Goal: Task Accomplishment & Management: Complete application form

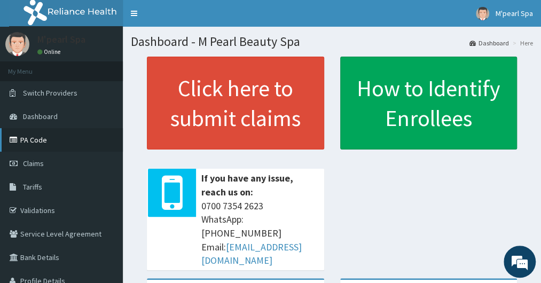
click at [28, 143] on link "PA Code" at bounding box center [61, 139] width 123 height 23
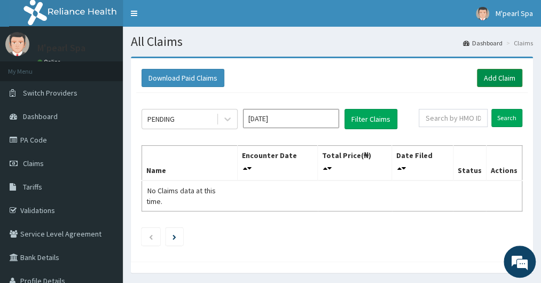
click at [508, 83] on link "Add Claim" at bounding box center [499, 78] width 45 height 18
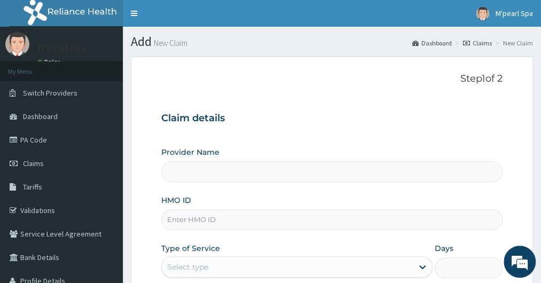
click at [143, 172] on form "Step 1 of 2 Claim details Provider Name HMO ID Type of Service Select type Days…" at bounding box center [332, 230] width 402 height 347
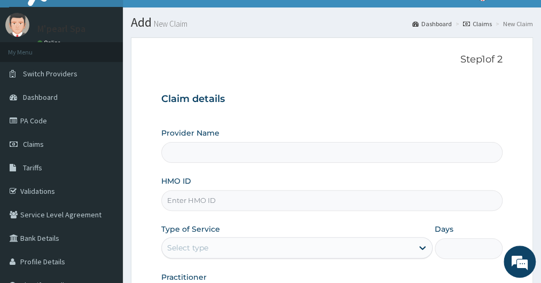
type input "M Pearl Beauty Spa"
type input "1"
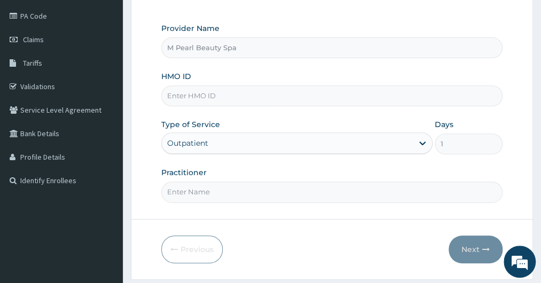
scroll to position [150, 0]
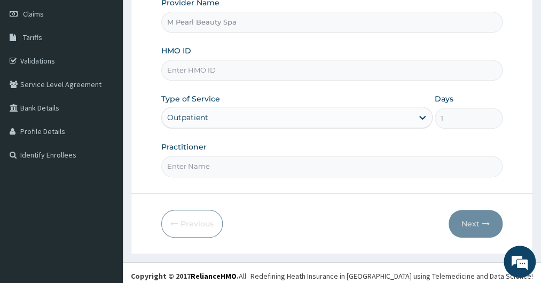
click at [210, 70] on input "HMO ID" at bounding box center [331, 70] width 341 height 21
type input "KSB/11122/A"
click at [202, 171] on input "Practitioner" at bounding box center [331, 166] width 341 height 21
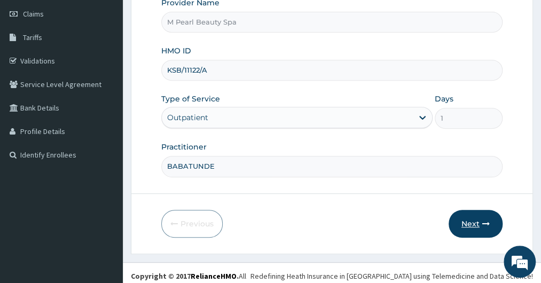
type input "BABATUNDE"
click at [473, 213] on button "Next" at bounding box center [476, 224] width 54 height 28
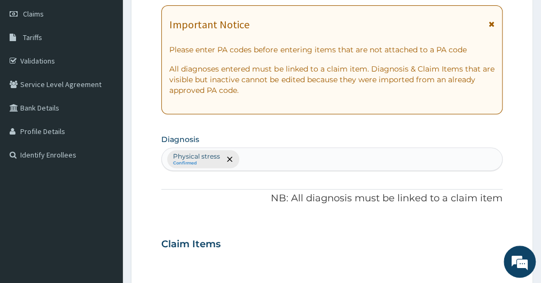
click at [179, 214] on div "PA Code / Prescription Code Enter Code(Secondary Care Only) Encounter Date DD-M…" at bounding box center [331, 240] width 341 height 577
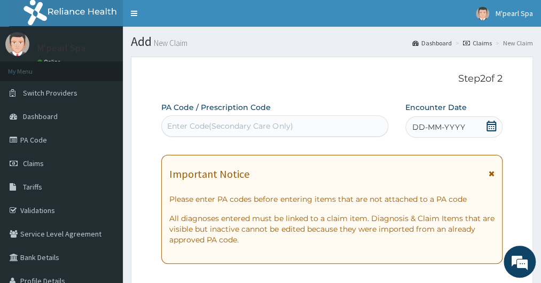
click at [225, 132] on div "Enter Code(Secondary Care Only)" at bounding box center [274, 125] width 225 height 17
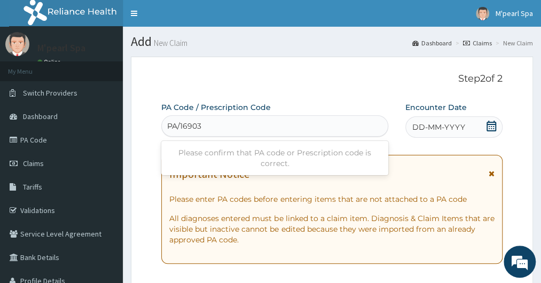
type input "PA/169039"
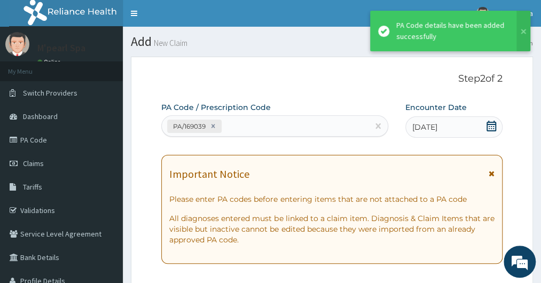
scroll to position [313, 0]
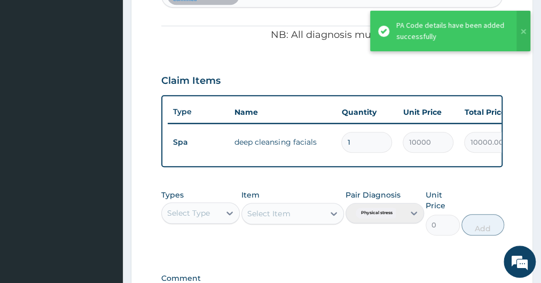
click at [137, 147] on form "Step 2 of 2 PA Code / Prescription Code PA/169039 Encounter Date 12-09-2025 Imp…" at bounding box center [332, 68] width 402 height 648
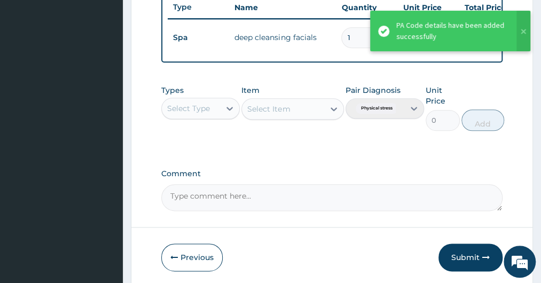
scroll to position [464, 0]
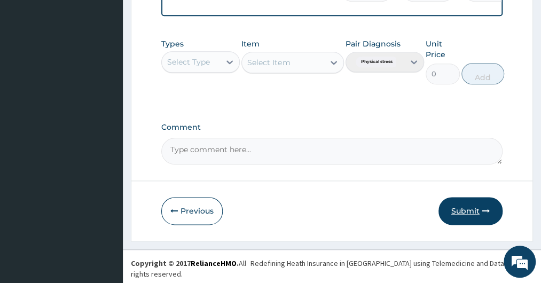
click at [469, 207] on button "Submit" at bounding box center [470, 211] width 64 height 28
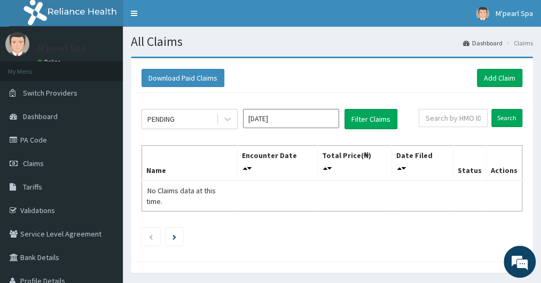
click at [527, 196] on div "PENDING [DATE] Filter Claims Search Name Encounter Date Total Price(₦) Date Fil…" at bounding box center [331, 174] width 391 height 163
click at [516, 151] on th "Actions" at bounding box center [504, 163] width 36 height 35
